Goal: Task Accomplishment & Management: Use online tool/utility

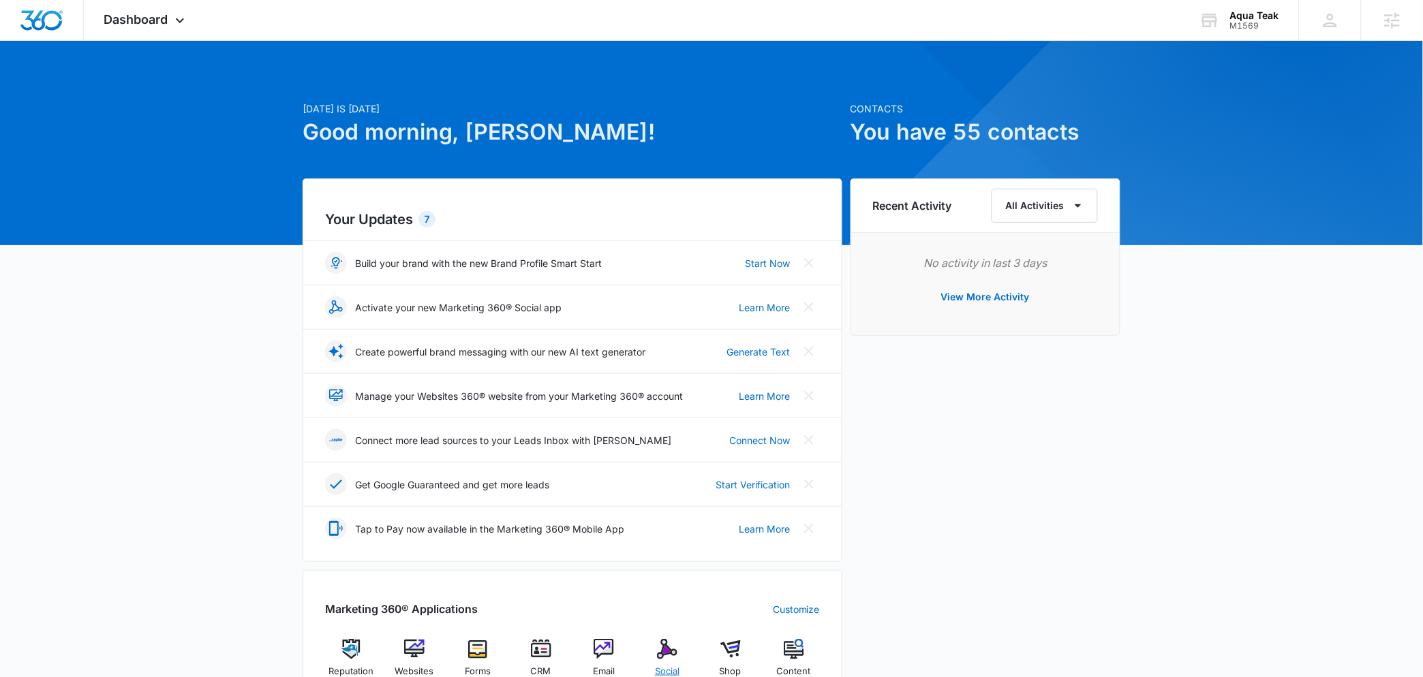
click at [670, 646] on img at bounding box center [667, 649] width 20 height 20
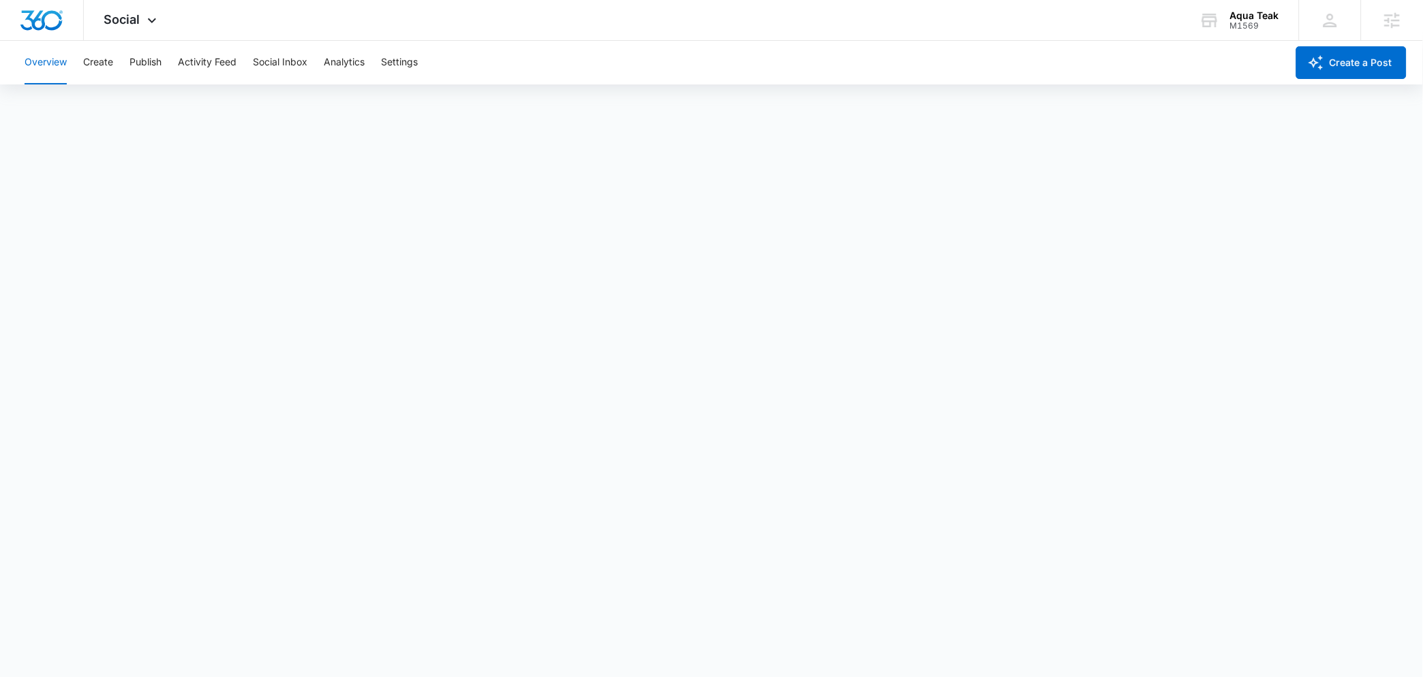
click at [162, 71] on div "Overview Create Publish Activity Feed Social Inbox Analytics Settings" at bounding box center [651, 63] width 1270 height 44
click at [158, 69] on button "Publish" at bounding box center [145, 63] width 32 height 44
click at [98, 67] on button "Create" at bounding box center [98, 63] width 30 height 44
click at [125, 97] on button "Approvals" at bounding box center [133, 104] width 46 height 38
click at [151, 67] on button "Publish" at bounding box center [145, 63] width 32 height 44
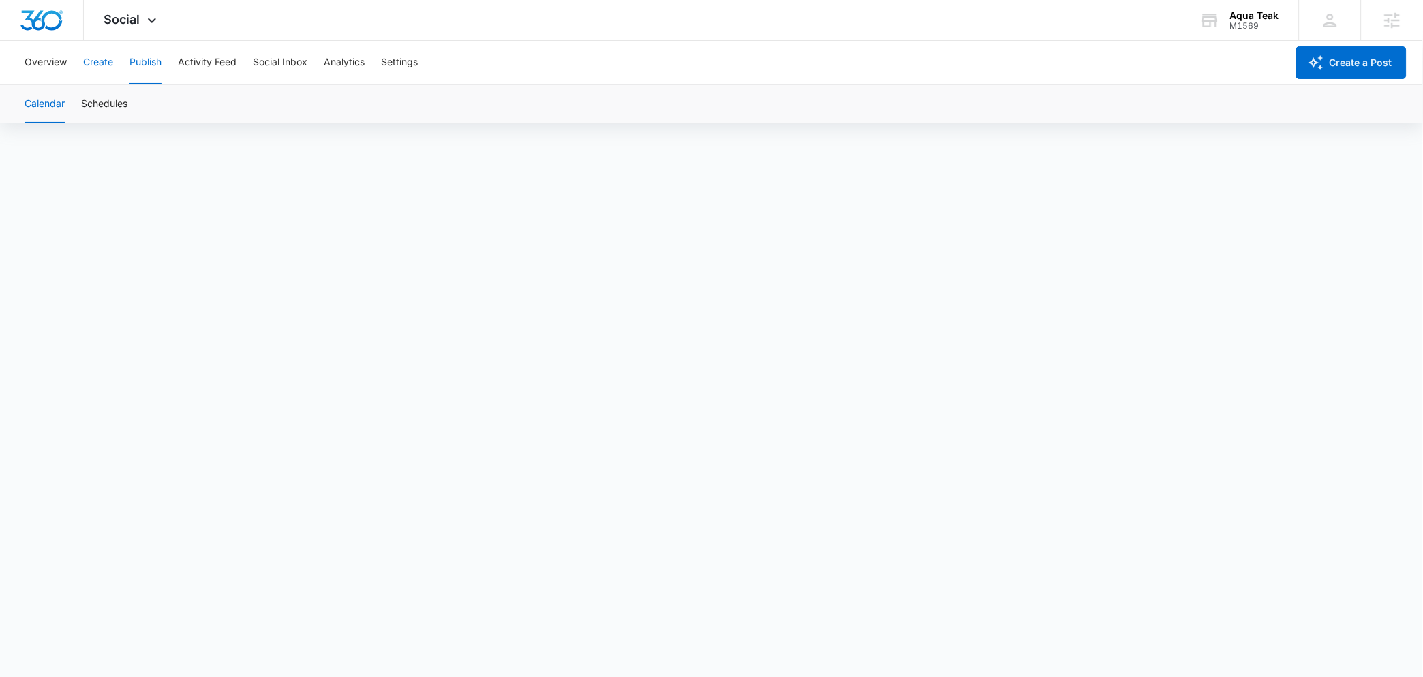
click at [96, 65] on button "Create" at bounding box center [98, 63] width 30 height 44
click at [138, 55] on button "Publish" at bounding box center [145, 63] width 32 height 44
click at [115, 65] on div "Overview Create Publish Activity Feed Social Inbox Analytics Settings" at bounding box center [651, 63] width 1270 height 44
click at [102, 61] on button "Create" at bounding box center [98, 63] width 30 height 44
click at [131, 100] on button "Approvals" at bounding box center [133, 104] width 46 height 38
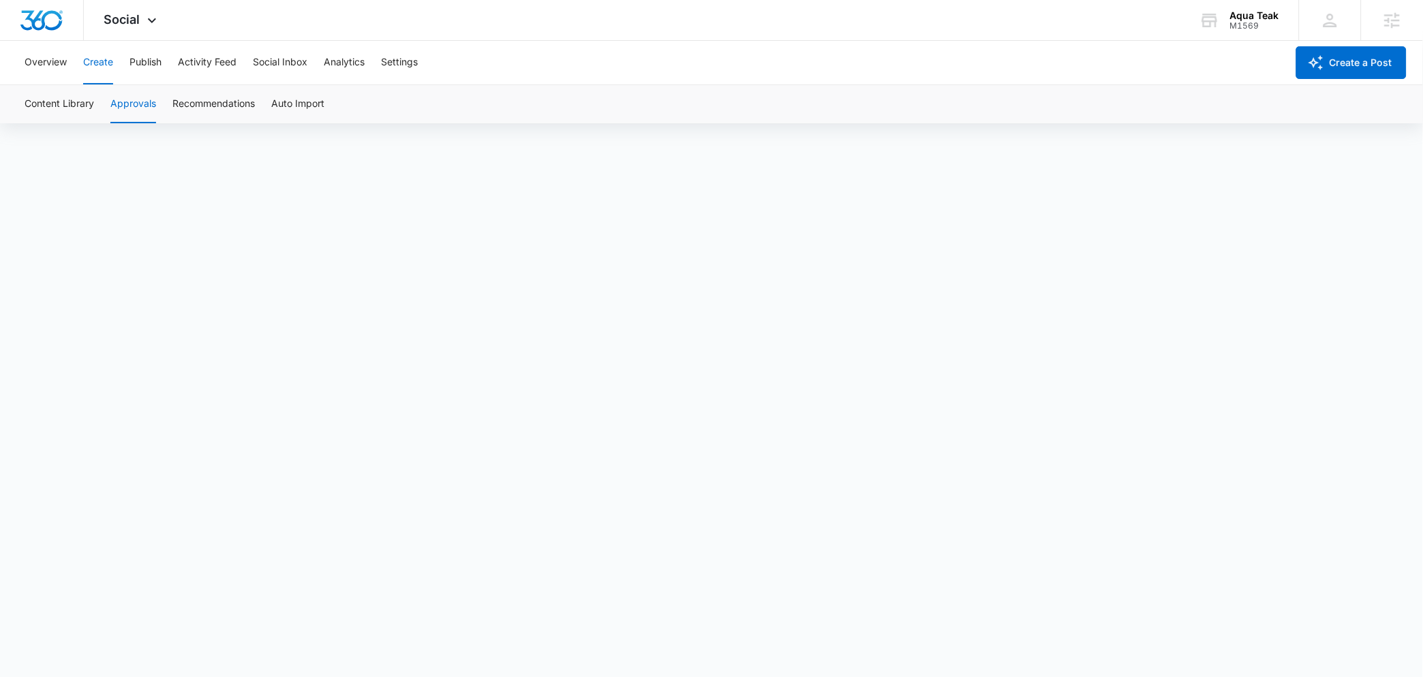
click at [94, 65] on button "Create" at bounding box center [98, 63] width 30 height 44
click at [142, 55] on button "Publish" at bounding box center [145, 63] width 32 height 44
click at [137, 104] on div "Content Library Approvals Recommendations Auto Import" at bounding box center [711, 104] width 1390 height 38
click at [105, 71] on button "Create" at bounding box center [98, 63] width 30 height 44
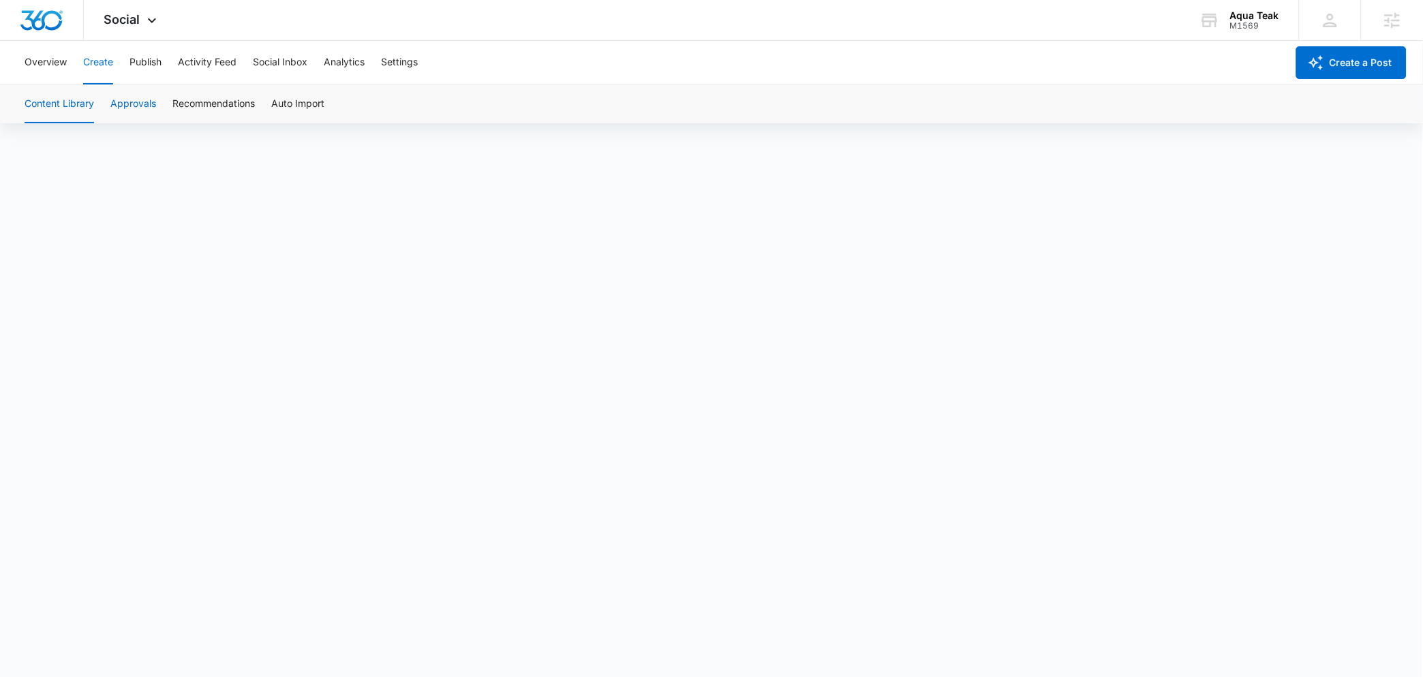
click at [142, 95] on button "Approvals" at bounding box center [133, 104] width 46 height 38
click at [104, 59] on button "Create" at bounding box center [98, 63] width 30 height 44
click at [157, 65] on button "Publish" at bounding box center [145, 63] width 32 height 44
click at [108, 67] on button "Create" at bounding box center [98, 63] width 30 height 44
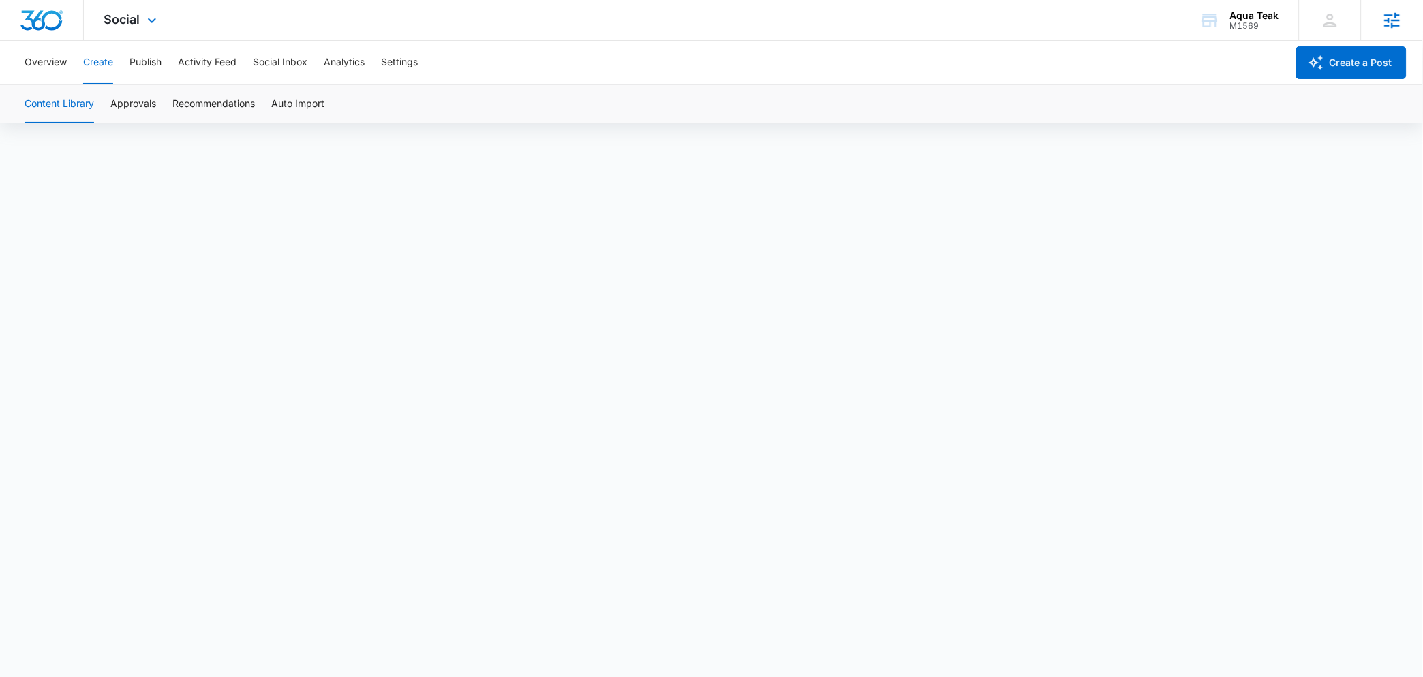
scroll to position [5, 0]
click at [149, 64] on button "Publish" at bounding box center [145, 63] width 32 height 44
click at [104, 70] on button "Create" at bounding box center [98, 63] width 30 height 44
click at [129, 104] on button "Approvals" at bounding box center [133, 104] width 46 height 38
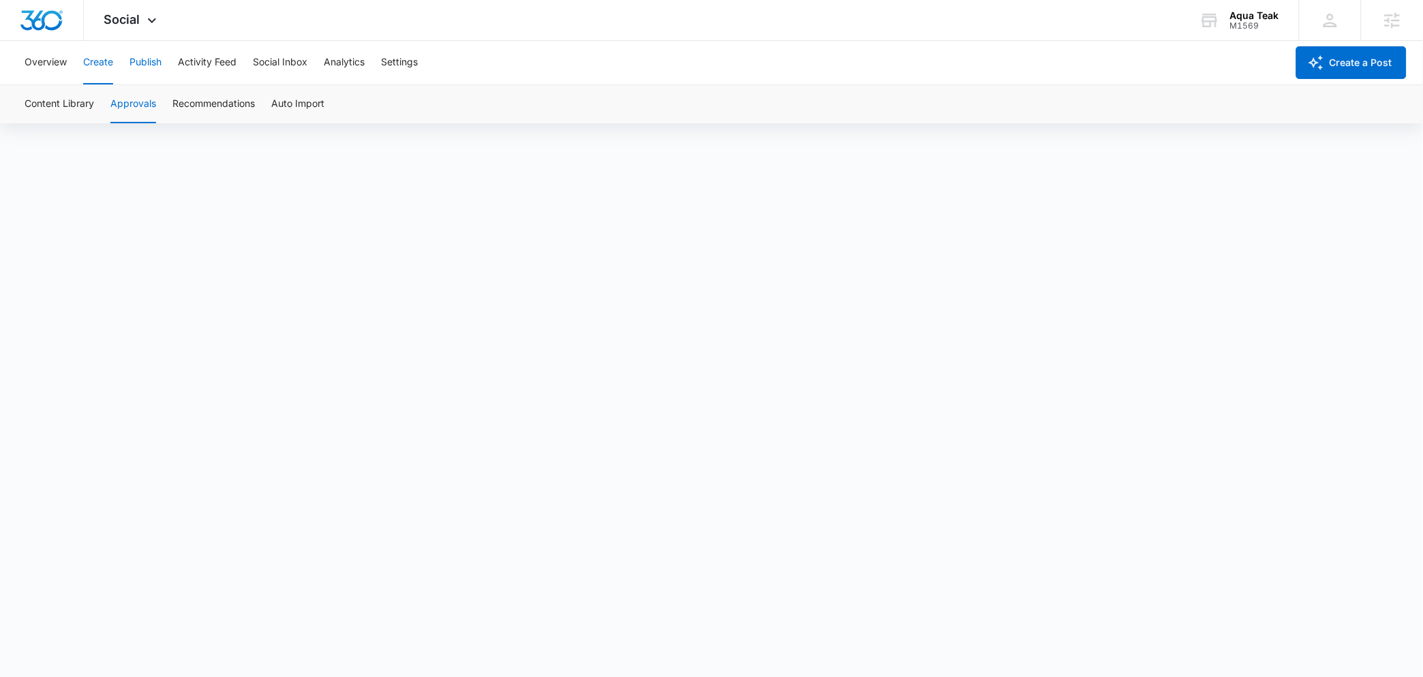
click at [134, 65] on button "Publish" at bounding box center [145, 63] width 32 height 44
click at [109, 69] on button "Create" at bounding box center [98, 63] width 30 height 44
click at [125, 91] on button "Approvals" at bounding box center [133, 104] width 46 height 38
click at [138, 69] on button "Publish" at bounding box center [145, 63] width 32 height 44
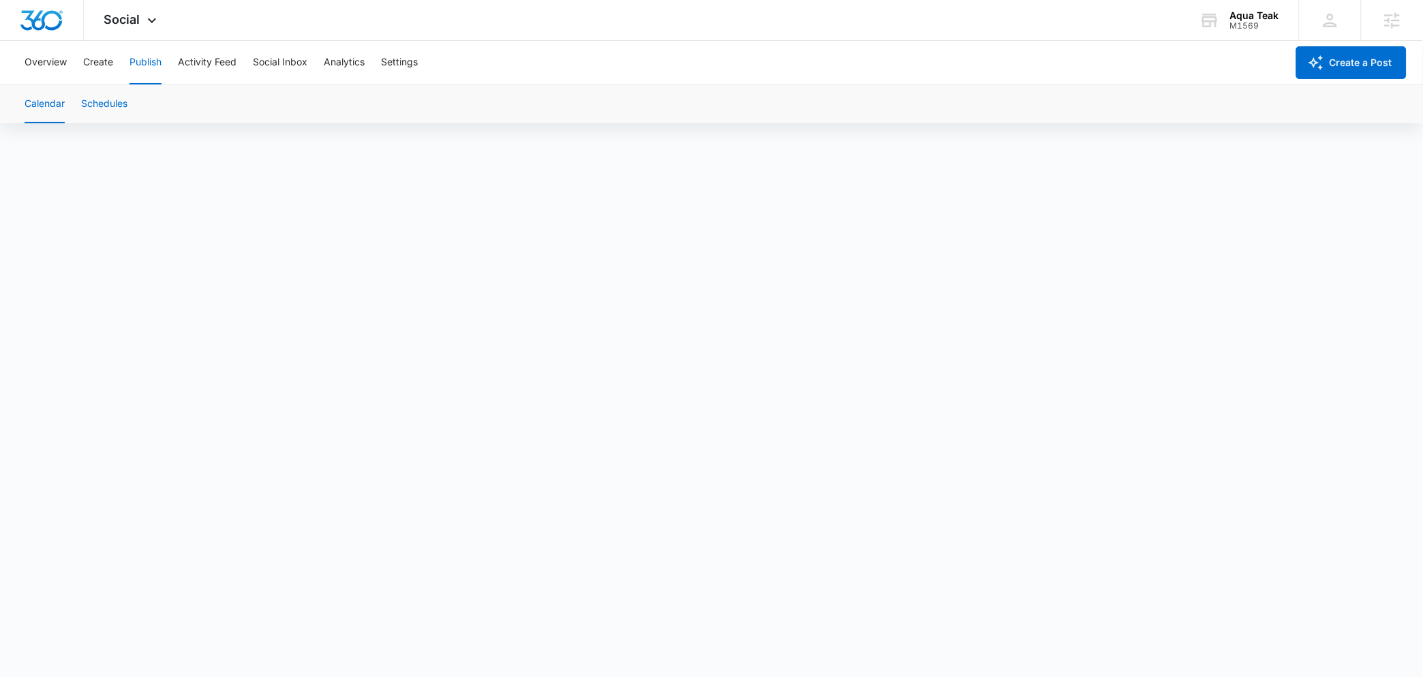
click at [114, 94] on button "Schedules" at bounding box center [104, 104] width 46 height 38
click at [116, 69] on div "Overview Create Publish Activity Feed Social Inbox Analytics Settings" at bounding box center [651, 63] width 1270 height 44
click at [112, 68] on button "Create" at bounding box center [98, 63] width 30 height 44
click at [124, 112] on button "Approvals" at bounding box center [133, 104] width 46 height 38
click at [150, 66] on button "Publish" at bounding box center [145, 63] width 32 height 44
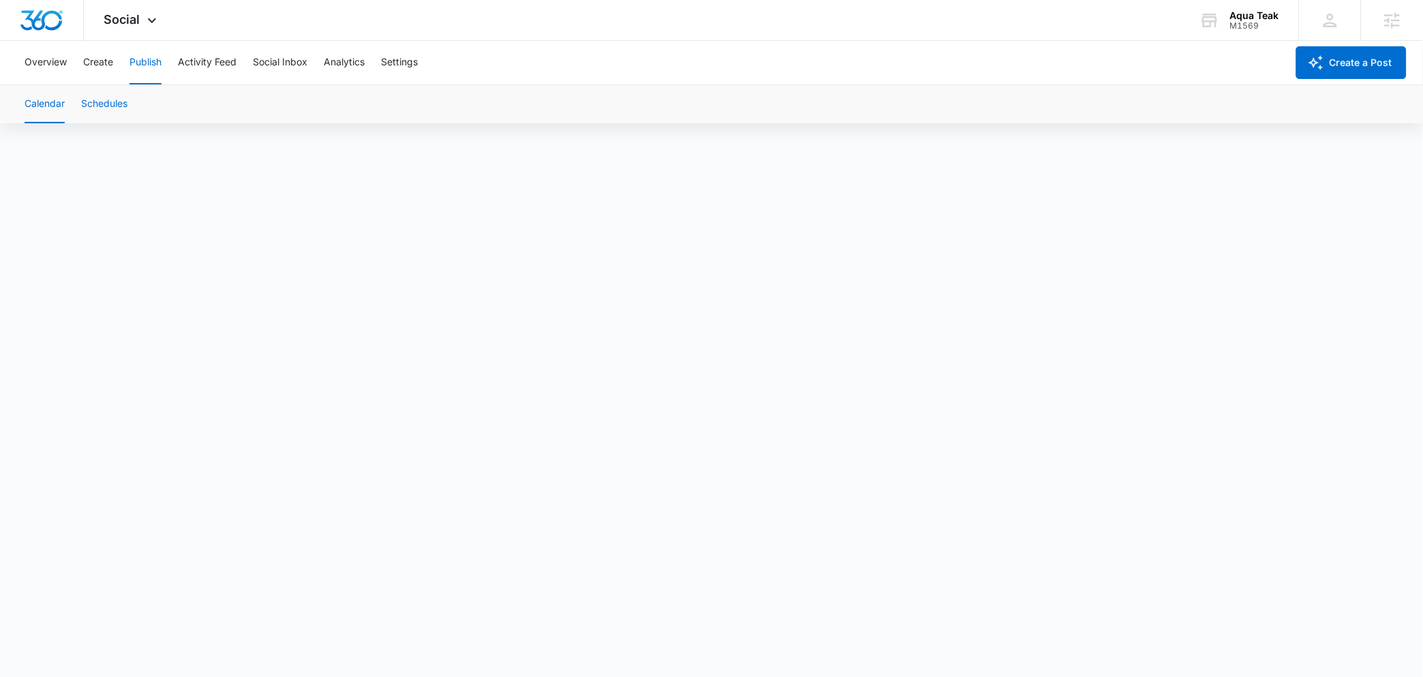
click at [104, 109] on button "Schedules" at bounding box center [104, 104] width 46 height 38
click at [144, 67] on button "Publish" at bounding box center [145, 63] width 32 height 44
click at [106, 58] on button "Create" at bounding box center [98, 63] width 30 height 44
click at [125, 90] on button "Approvals" at bounding box center [133, 104] width 46 height 38
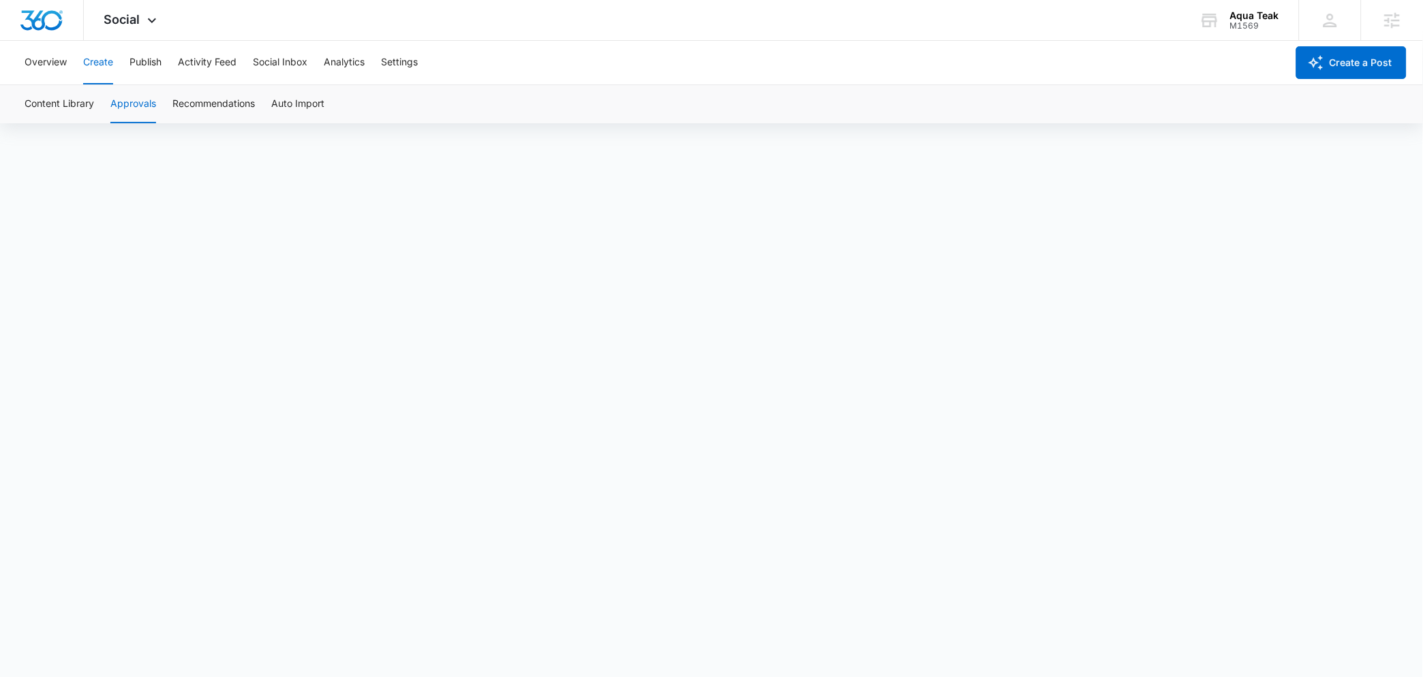
scroll to position [10, 0]
